Goal: Use online tool/utility: Utilize a website feature to perform a specific function

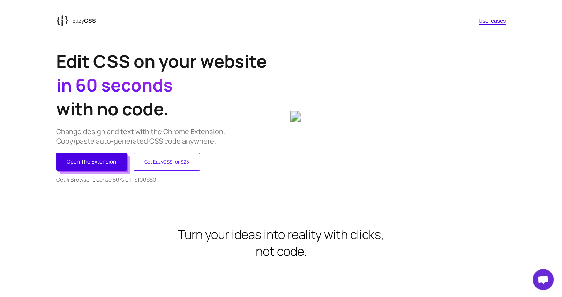
click at [108, 157] on button "Open The Extension" at bounding box center [91, 162] width 71 height 18
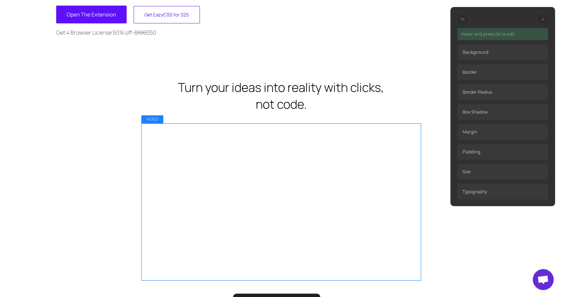
scroll to position [209, 0]
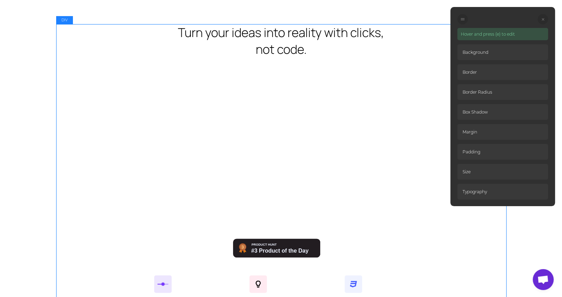
click at [81, 136] on div "Turn your ideas into reality with clicks, not code. Edit with sliders Don't was…" at bounding box center [281, 235] width 450 height 423
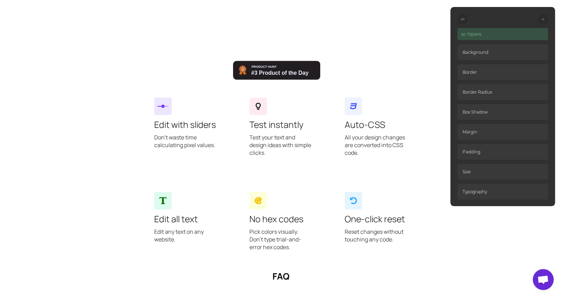
scroll to position [419, 0]
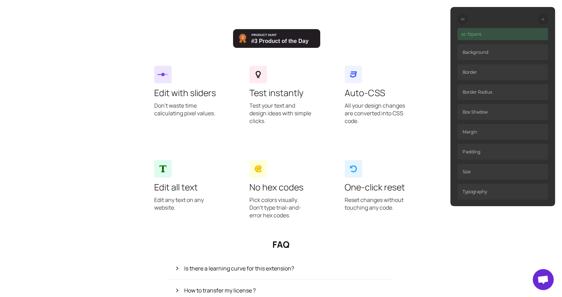
click at [88, 171] on div "Turn your ideas into reality with clicks, not code. Edit with sliders Don't was…" at bounding box center [281, 26] width 450 height 423
click at [455, 19] on div ".sc-fzpans Background Border Border Radius Box Shadow Margin Padding Size Typog…" at bounding box center [503, 106] width 105 height 199
click at [459, 18] on div at bounding box center [463, 19] width 10 height 10
click at [461, 18] on circle at bounding box center [461, 18] width 1 height 1
click at [464, 22] on div at bounding box center [463, 19] width 10 height 10
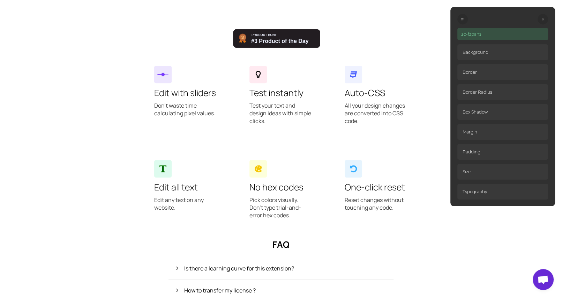
click at [462, 21] on div at bounding box center [463, 19] width 10 height 10
drag, startPoint x: 462, startPoint y: 21, endPoint x: 465, endPoint y: 17, distance: 5.0
click at [465, 17] on div at bounding box center [463, 19] width 10 height 10
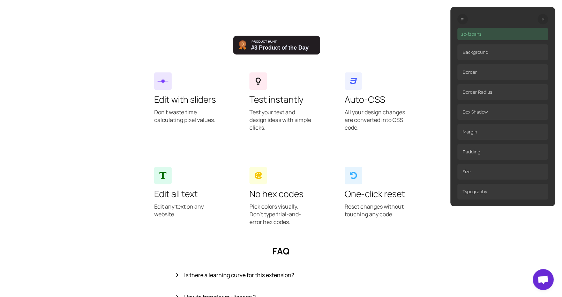
scroll to position [426, 0]
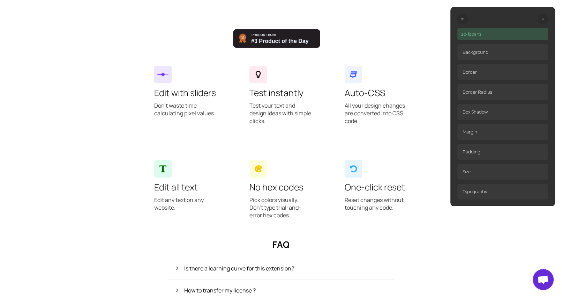
click at [465, 19] on div at bounding box center [463, 19] width 10 height 10
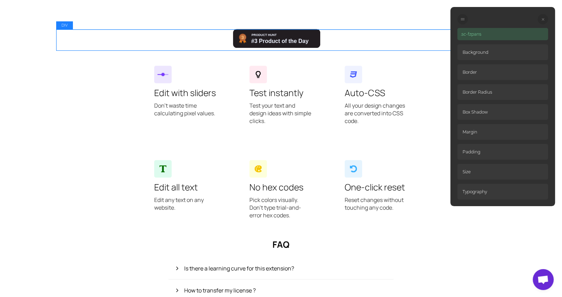
drag, startPoint x: 465, startPoint y: 19, endPoint x: 442, endPoint y: 31, distance: 25.5
click at [442, 31] on div "DIV ; Edit CSS on your website in 60 seconds with no code. Change design and te…" at bounding box center [281, 142] width 450 height 1053
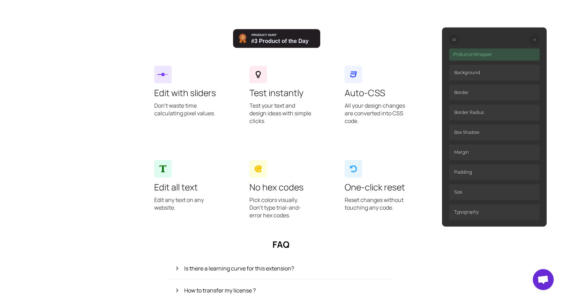
drag, startPoint x: 463, startPoint y: 18, endPoint x: 458, endPoint y: 37, distance: 19.2
click at [458, 37] on div at bounding box center [454, 39] width 10 height 10
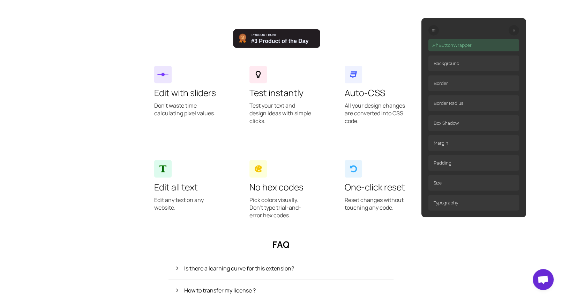
drag, startPoint x: 454, startPoint y: 40, endPoint x: 433, endPoint y: 31, distance: 22.7
click at [433, 31] on icon at bounding box center [433, 30] width 3 height 3
click at [450, 67] on p "Background" at bounding box center [474, 64] width 91 height 16
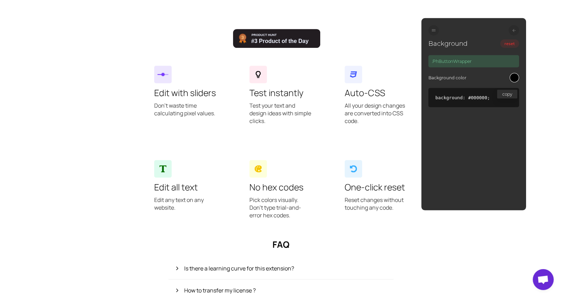
click at [513, 81] on div at bounding box center [514, 77] width 9 height 9
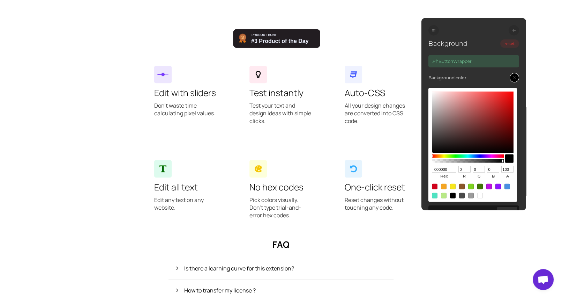
type input "B04646"
type input "176"
type input "70"
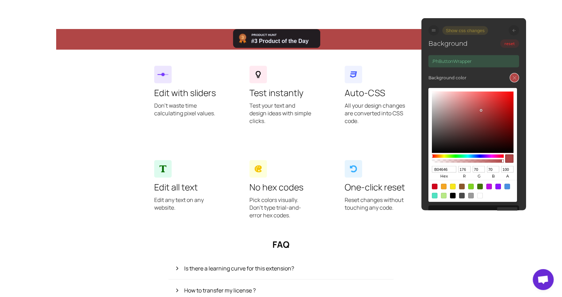
type input "B44444"
type input "180"
type input "68"
type input "BD3F3F"
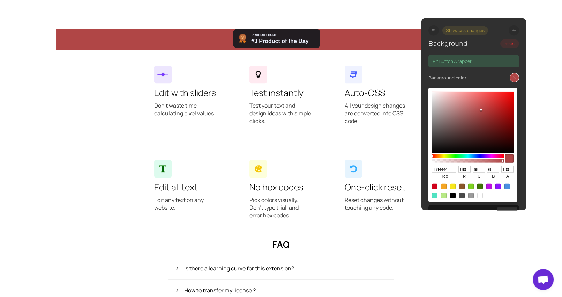
type input "189"
type input "63"
type input "C13939"
type input "193"
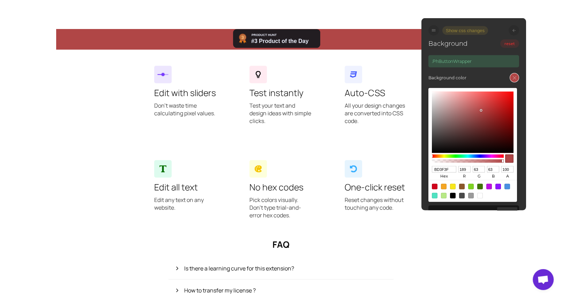
type input "57"
type input "C63131"
type input "198"
type input "49"
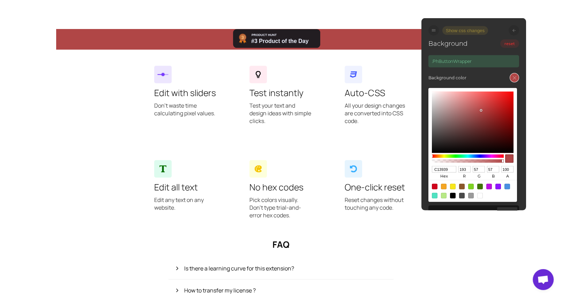
type input "49"
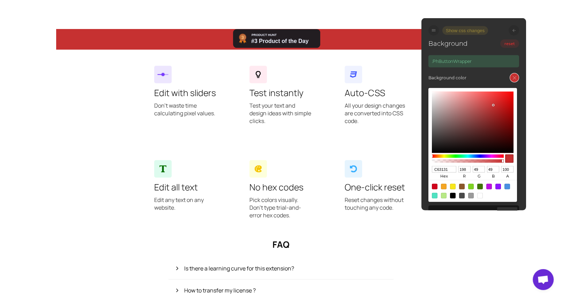
type input "C72E2E"
type input "199"
type input "46"
type input "C92121"
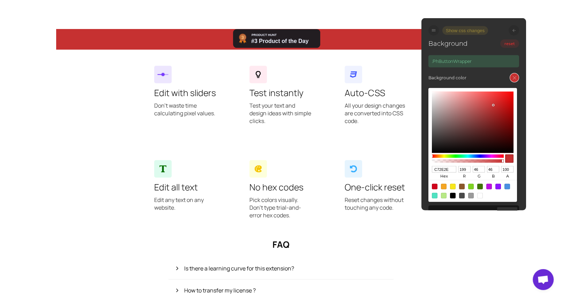
type input "201"
type input "33"
type input "C41F1F"
type input "196"
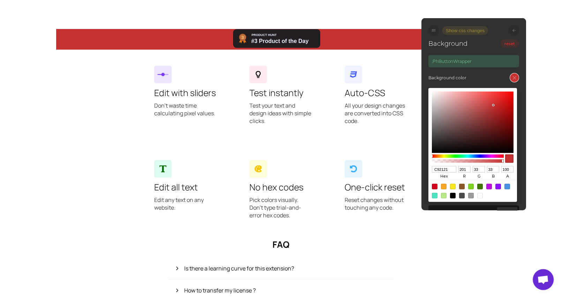
type input "31"
type input "B11C1C"
type input "177"
type input "28"
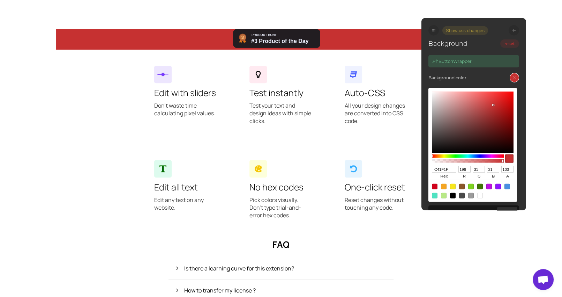
type input "28"
type input "9A1919"
type input "154"
type input "25"
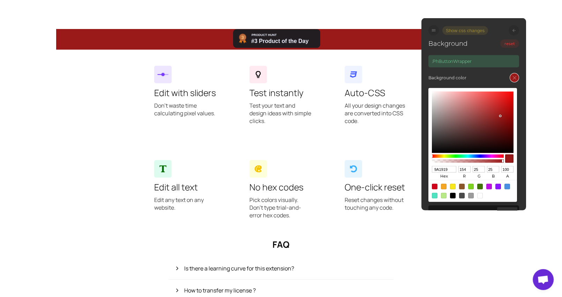
type input "8D1818"
type input "141"
type input "24"
type input "871717"
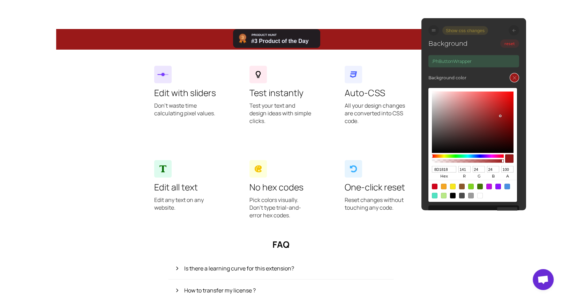
type input "135"
type input "23"
type input "7D1818"
type input "125"
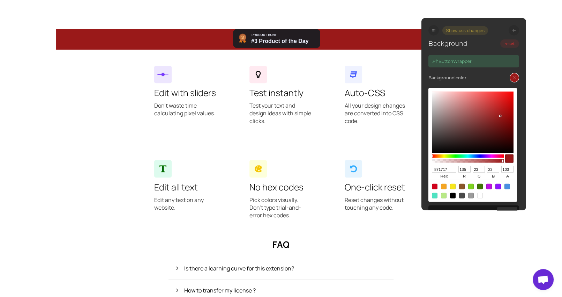
type input "24"
type input "741A1A"
type input "116"
type input "26"
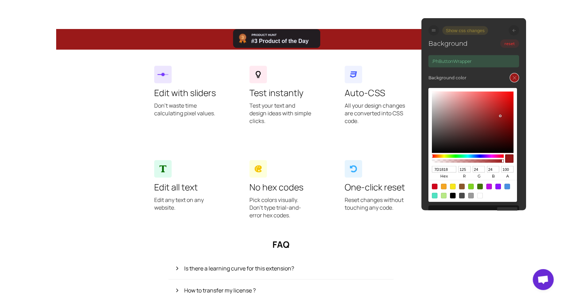
type input "26"
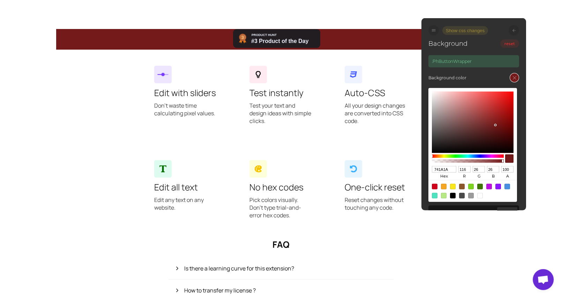
type input "5A1D1D"
type input "90"
type input "29"
type input "421B1B"
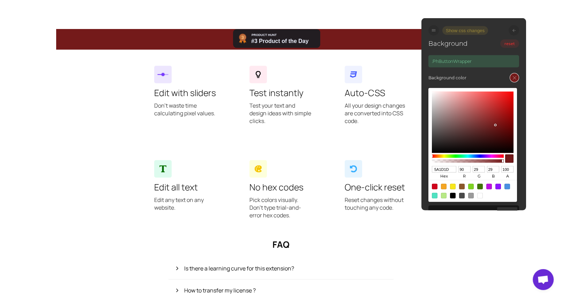
type input "66"
type input "27"
type input "301818"
type input "48"
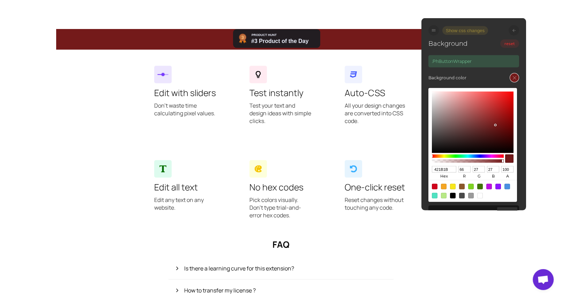
type input "24"
type input "1F1313"
type input "31"
type input "19"
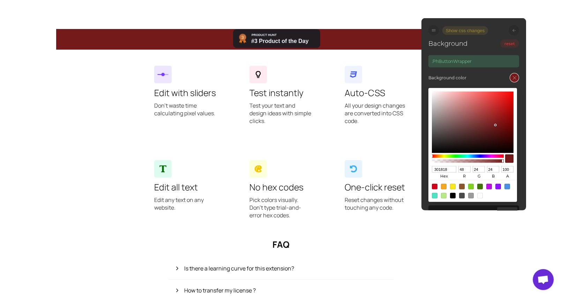
type input "19"
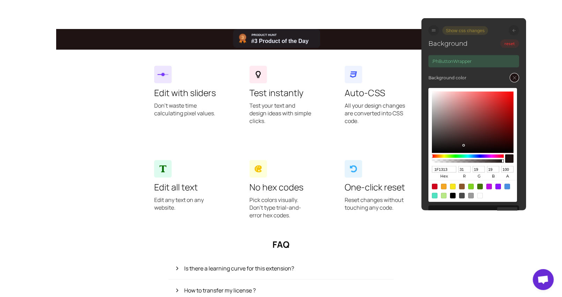
type input "0C0909"
type input "12"
type input "9"
type input "000000"
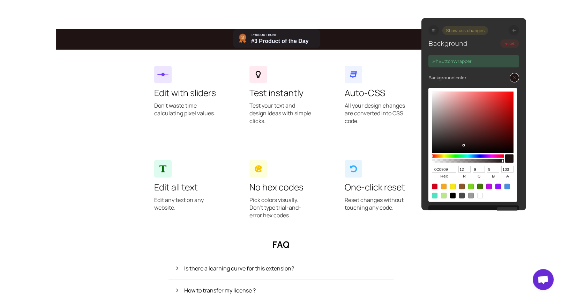
type input "0"
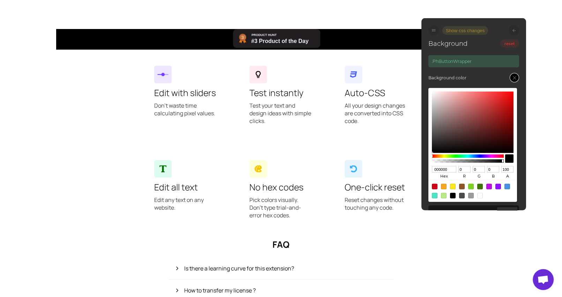
type input "1D1B1B"
type input "29"
type input "27"
type input "805353"
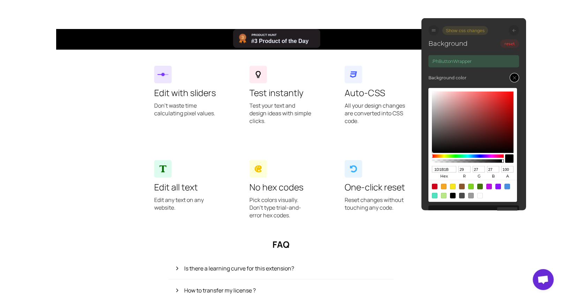
type input "128"
type input "83"
type input "A03F3F"
type input "160"
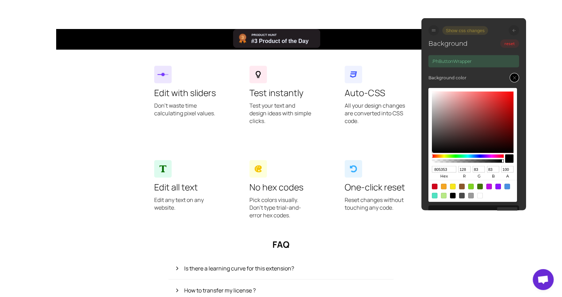
type input "63"
type input "A33535"
type input "163"
type input "53"
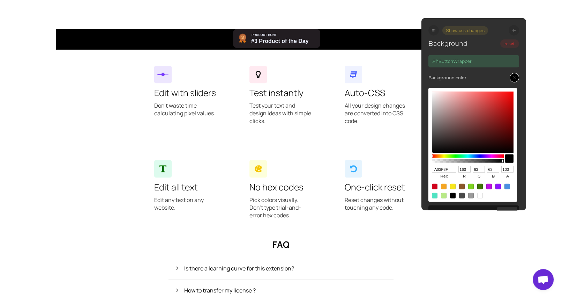
type input "53"
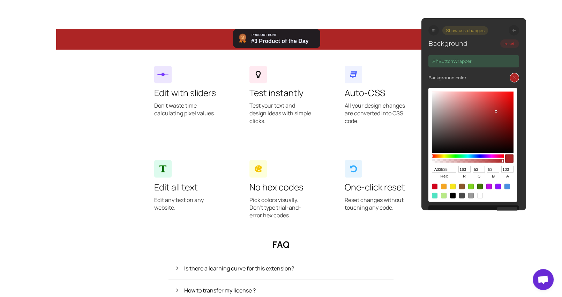
type input "AD2525"
type input "173"
type input "37"
type input "C60606"
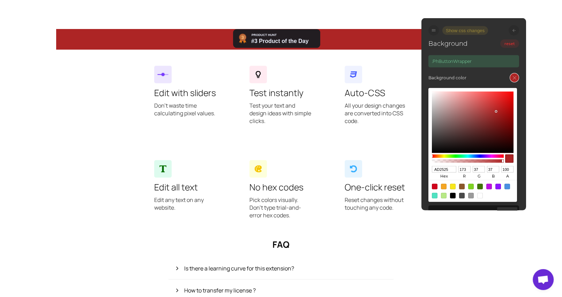
type input "198"
type input "6"
type input "DD0000"
type input "221"
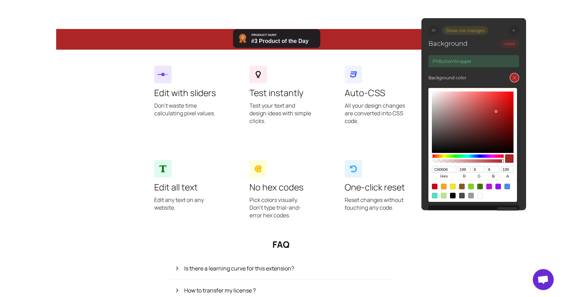
type input "0"
type input "F10000"
type input "241"
type input "FF1212"
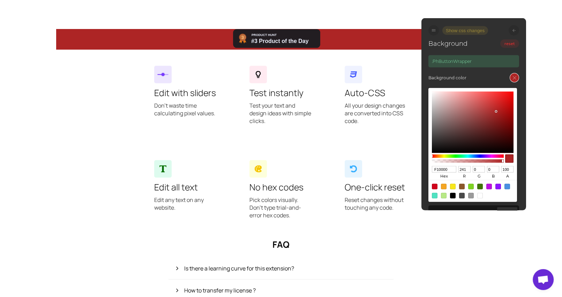
type input "255"
type input "18"
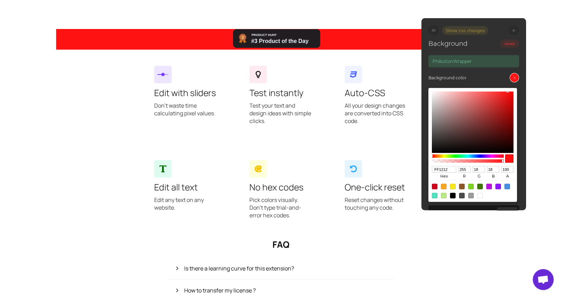
type input "FF5858"
type input "88"
type input "FF8888"
type input "136"
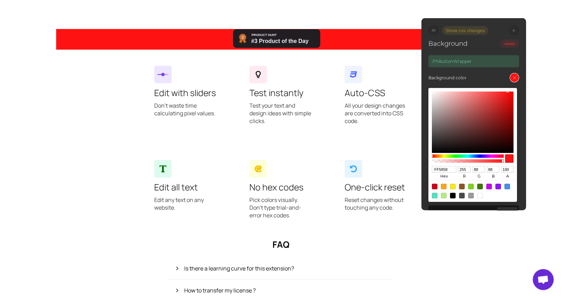
type input "136"
type input "FFBFBF"
type input "191"
type input "F1DDDD"
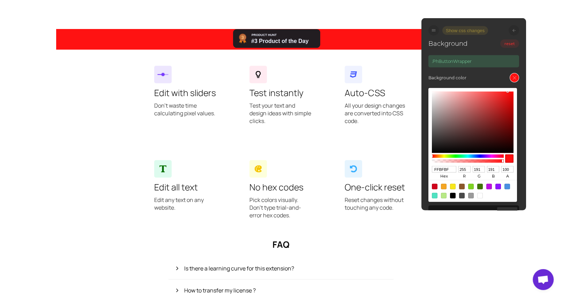
type input "241"
type input "221"
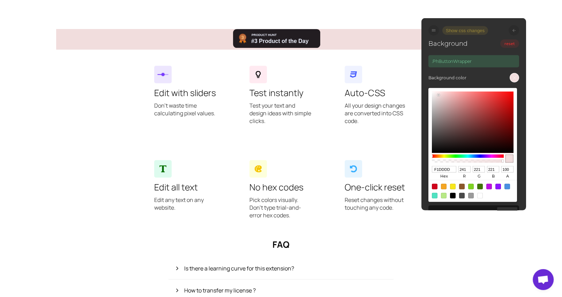
type input "C0C0C0"
type input "192"
type input "8C8C8C"
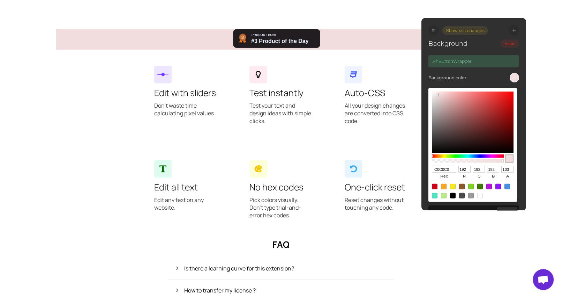
type input "140"
type input "575555"
type input "87"
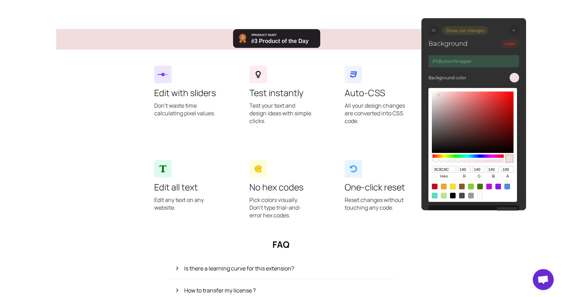
type input "85"
type input "3C3131"
type input "60"
type input "49"
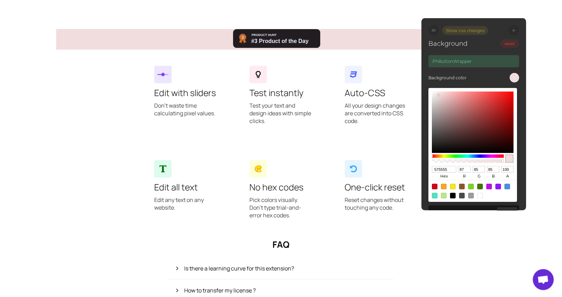
type input "49"
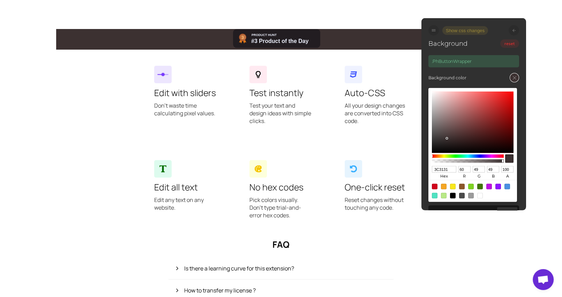
type input "493232"
type input "73"
type input "50"
type input "905050"
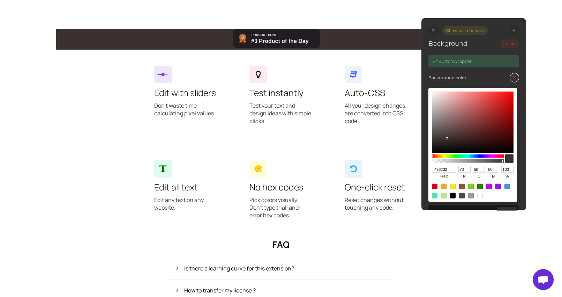
type input "144"
type input "80"
type input "FF7474"
type input "255"
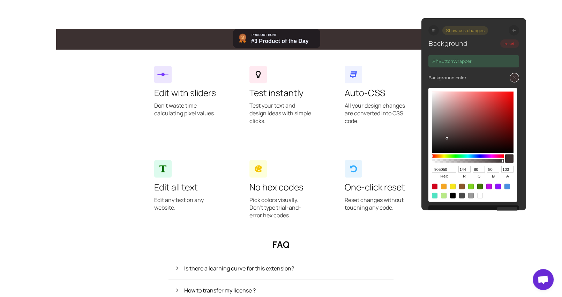
type input "116"
type input "FF7272"
type input "114"
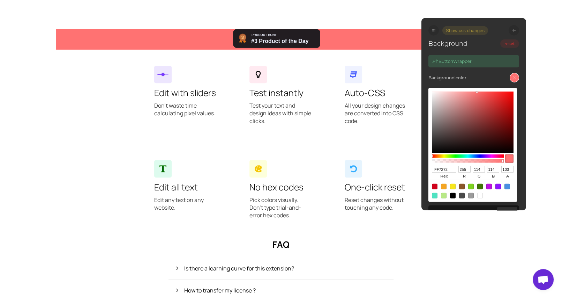
type input "FF6D6D"
type input "109"
drag, startPoint x: 481, startPoint y: 110, endPoint x: 478, endPoint y: 43, distance: 66.8
click at [479, 52] on div "Background reset .PhButtonWrapper Background color FF6D6D hex 255 r 109 g 109 b…" at bounding box center [474, 130] width 91 height 189
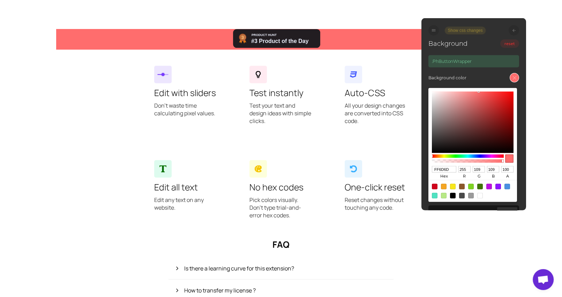
drag, startPoint x: 469, startPoint y: 29, endPoint x: 444, endPoint y: 51, distance: 33.7
click at [444, 52] on div "Show css changes Background reset .PhButtonWrapper Background color FF6D6D hex …" at bounding box center [474, 114] width 105 height 192
click at [437, 35] on div "Show css changes" at bounding box center [474, 30] width 91 height 10
click at [436, 34] on div at bounding box center [434, 30] width 10 height 10
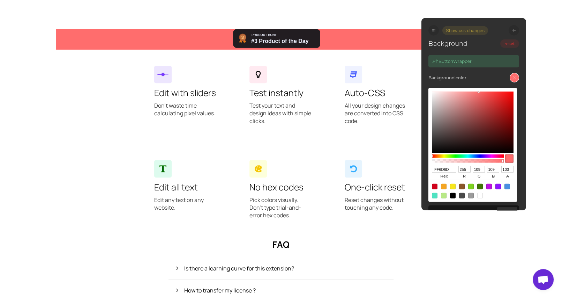
click at [433, 32] on div at bounding box center [434, 30] width 10 height 10
click at [514, 28] on div at bounding box center [514, 30] width 10 height 10
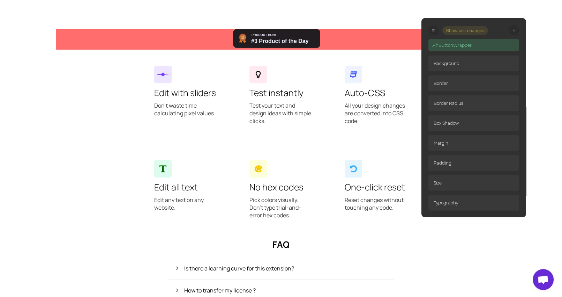
click at [456, 28] on button "Show css changes" at bounding box center [466, 30] width 46 height 9
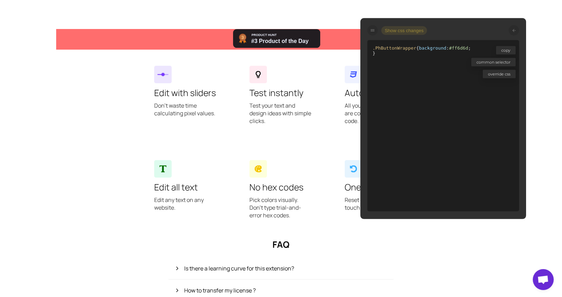
click at [514, 32] on div at bounding box center [514, 30] width 10 height 10
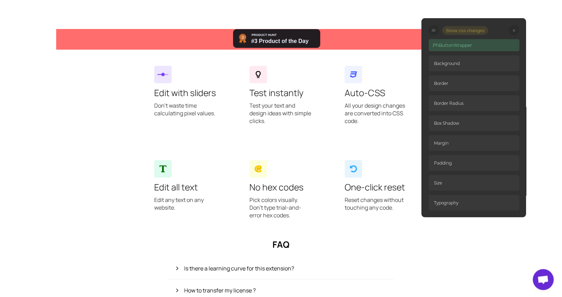
click at [487, 43] on p ".PhButtonWrapper" at bounding box center [474, 45] width 91 height 12
click at [465, 49] on p ".PhButtonWrapper" at bounding box center [474, 45] width 91 height 12
click at [464, 47] on p ".PhButtonWrapper" at bounding box center [474, 45] width 91 height 12
drag, startPoint x: 462, startPoint y: 70, endPoint x: 462, endPoint y: 60, distance: 9.8
click at [462, 70] on p "Background" at bounding box center [474, 64] width 91 height 16
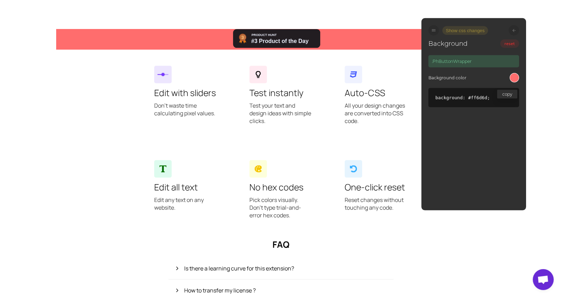
click at [514, 30] on icon at bounding box center [513, 30] width 3 height 3
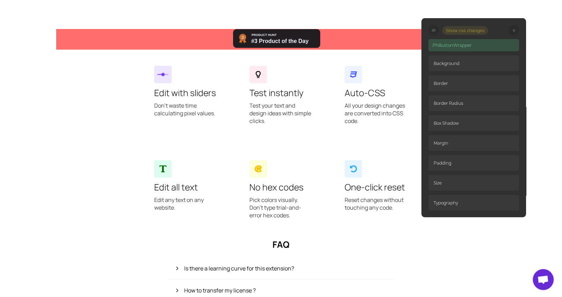
click at [483, 58] on p "Background" at bounding box center [474, 64] width 91 height 16
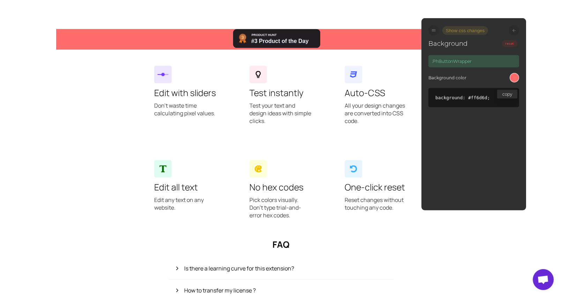
click at [510, 46] on button "reset" at bounding box center [510, 43] width 16 height 7
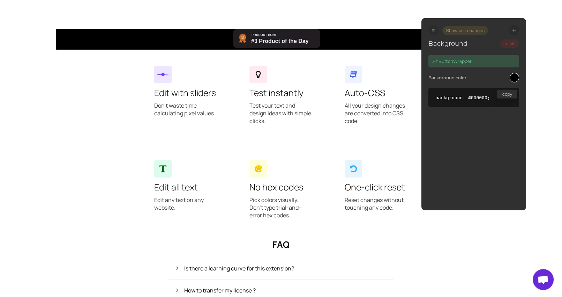
click at [518, 33] on div at bounding box center [514, 30] width 10 height 10
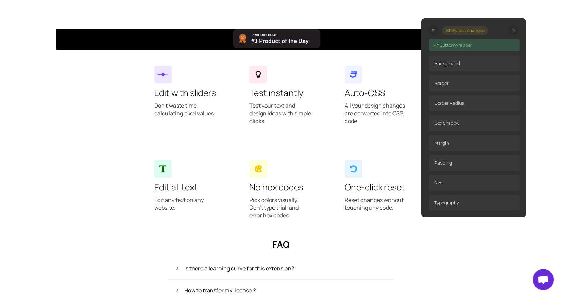
click at [515, 31] on div at bounding box center [514, 30] width 10 height 10
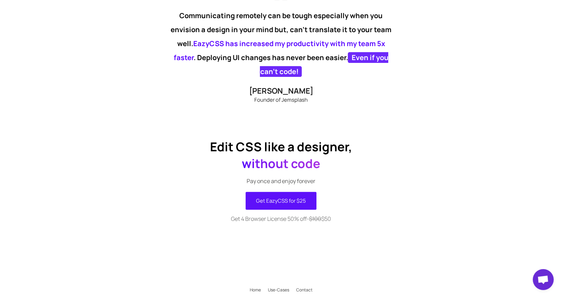
scroll to position [811, 0]
